Goal: Task Accomplishment & Management: Manage account settings

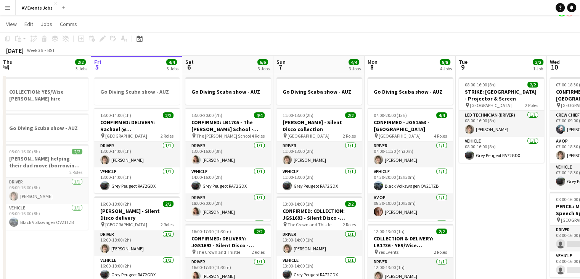
scroll to position [11, 0]
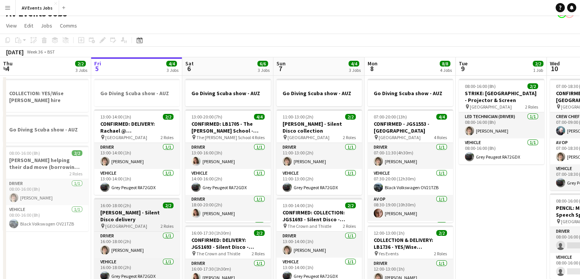
click at [135, 212] on h3 "[PERSON_NAME] - Silent Disco delivery" at bounding box center [136, 216] width 85 height 14
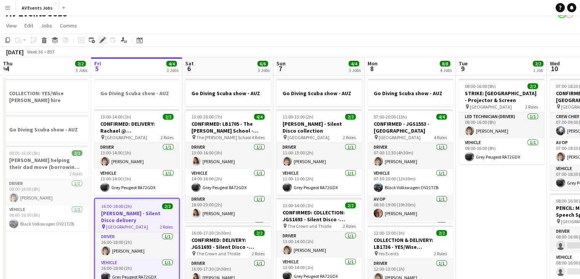
click at [101, 40] on icon at bounding box center [102, 40] width 4 height 4
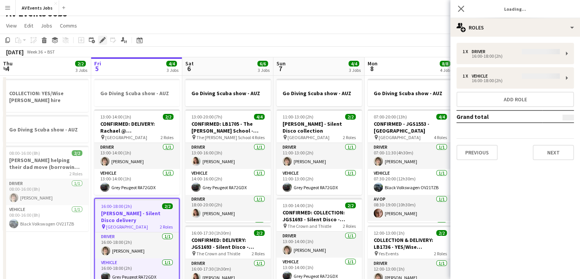
type input "**********"
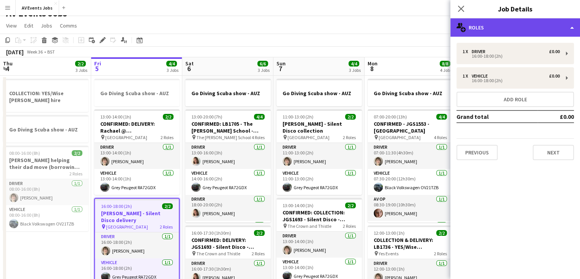
click at [491, 28] on div "multiple-users-add Roles" at bounding box center [516, 27] width 130 height 18
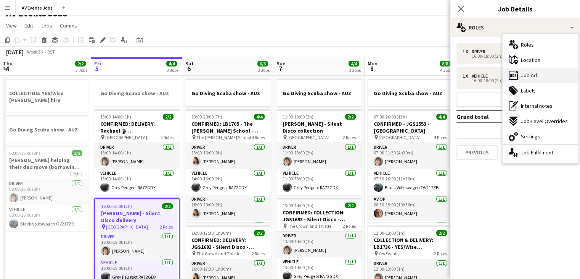
click at [529, 81] on div "ads-window Job Ad" at bounding box center [541, 75] width 76 height 15
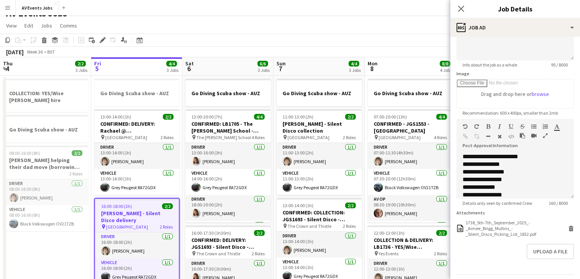
scroll to position [92, 0]
click at [461, 8] on icon at bounding box center [460, 8] width 7 height 7
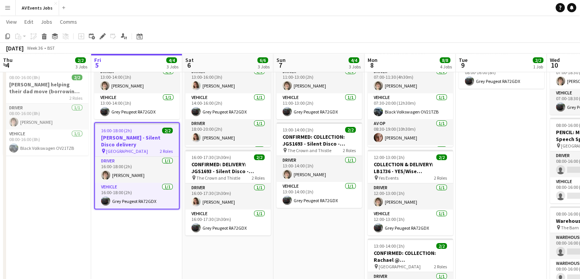
scroll to position [85, 0]
click at [101, 37] on icon at bounding box center [102, 36] width 4 height 4
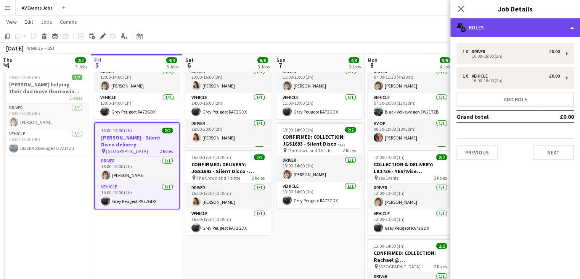
click at [498, 28] on div "multiple-users-add Roles" at bounding box center [516, 27] width 130 height 18
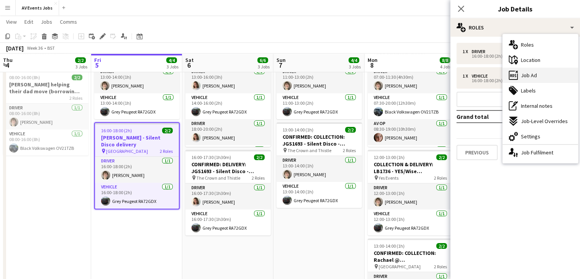
click at [534, 72] on span "Job Ad" at bounding box center [529, 75] width 16 height 7
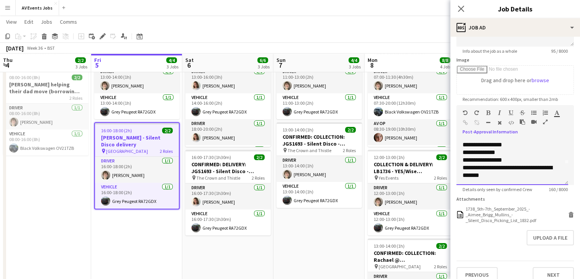
scroll to position [21, 0]
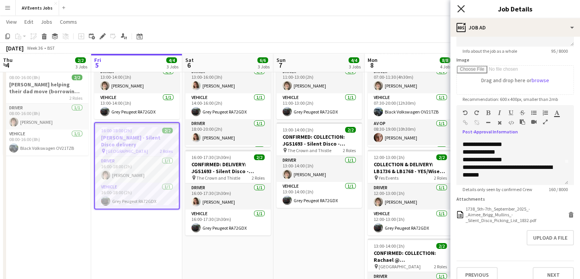
click at [462, 9] on icon at bounding box center [460, 8] width 7 height 7
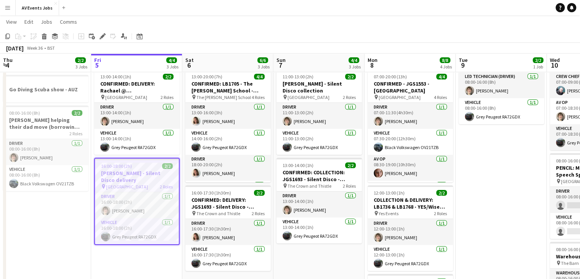
scroll to position [50, 0]
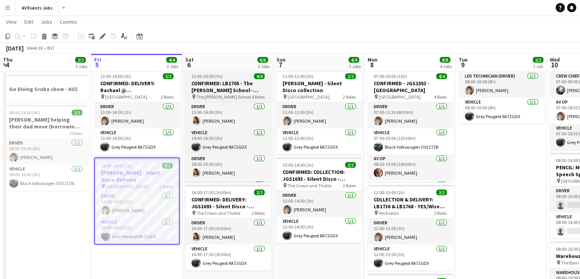
click at [211, 98] on span "The [PERSON_NAME] School" at bounding box center [224, 97] width 55 height 6
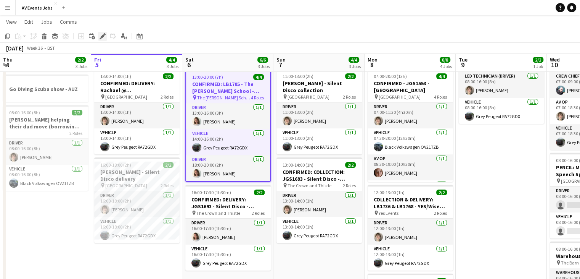
click at [101, 34] on icon "Edit" at bounding box center [103, 36] width 6 height 6
type input "**********"
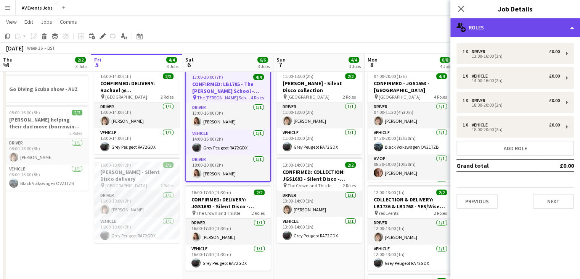
click at [514, 34] on div "multiple-users-add Roles" at bounding box center [516, 27] width 130 height 18
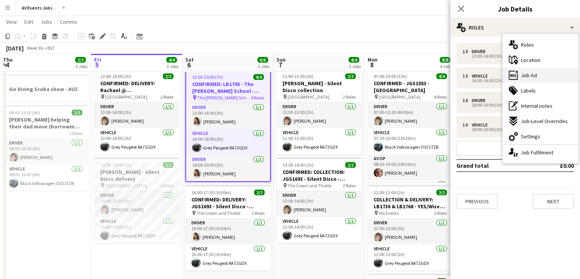
click at [533, 76] on span "Job Ad" at bounding box center [529, 75] width 16 height 7
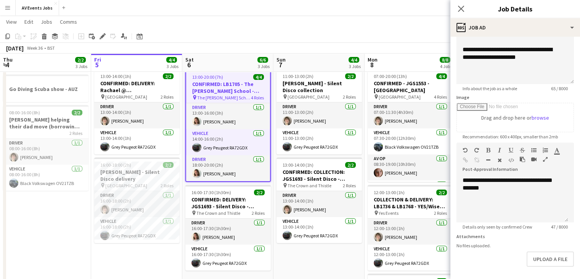
scroll to position [67, 0]
click at [464, 8] on icon "Close pop-in" at bounding box center [460, 8] width 7 height 7
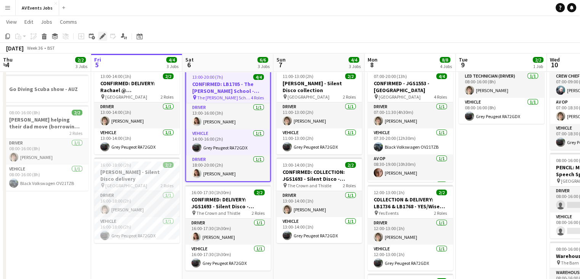
click at [103, 36] on icon at bounding box center [102, 36] width 4 height 4
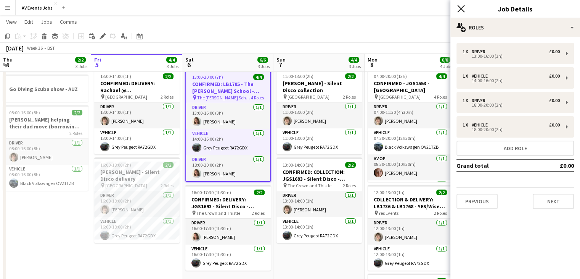
click at [462, 9] on icon at bounding box center [460, 8] width 7 height 7
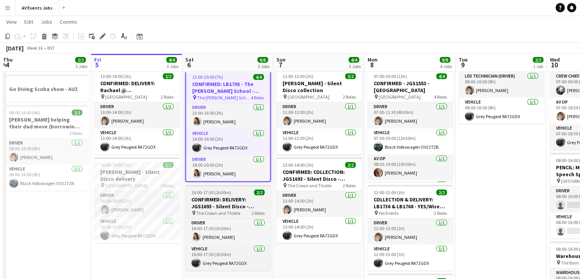
click at [207, 200] on h3 "CONFIRMED: DELIVERY: JGS1693 - Silent Disco - Reanne" at bounding box center [227, 203] width 85 height 14
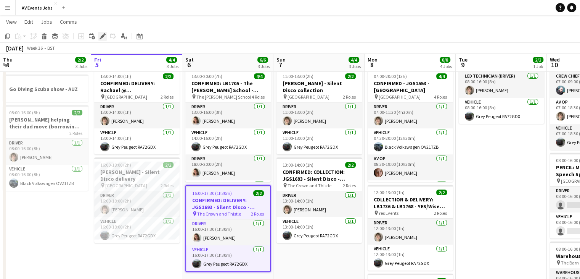
click at [102, 37] on icon at bounding box center [102, 36] width 4 height 4
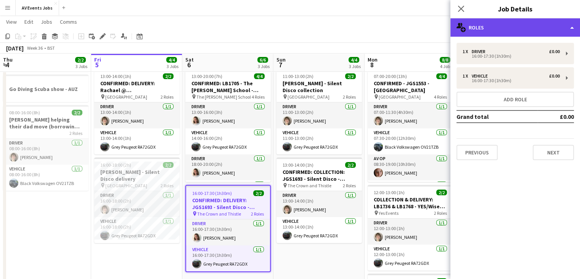
click at [499, 33] on div "multiple-users-add Roles" at bounding box center [516, 27] width 130 height 18
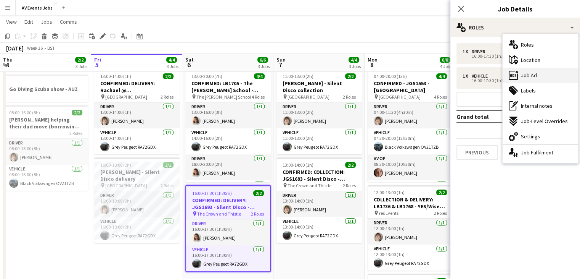
click at [543, 77] on div "ads-window Job Ad" at bounding box center [541, 75] width 76 height 15
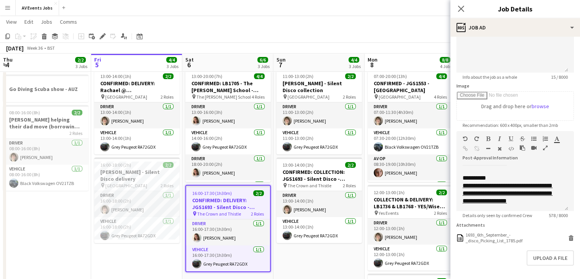
scroll to position [205, 0]
click at [459, 10] on icon "Close pop-in" at bounding box center [460, 8] width 7 height 7
